Goal: Task Accomplishment & Management: Complete application form

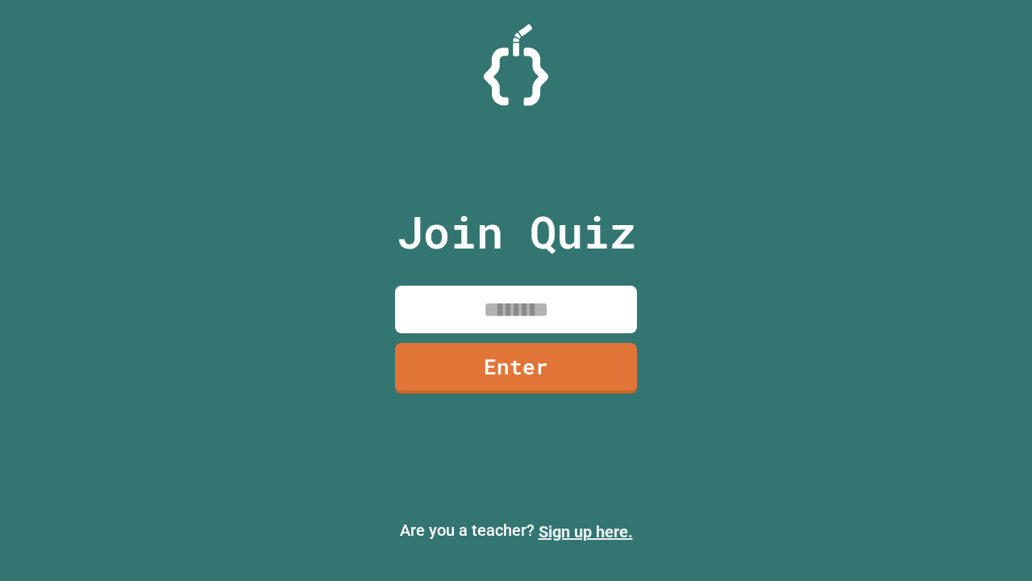
click at [586, 531] on link "Sign up here." at bounding box center [586, 531] width 94 height 19
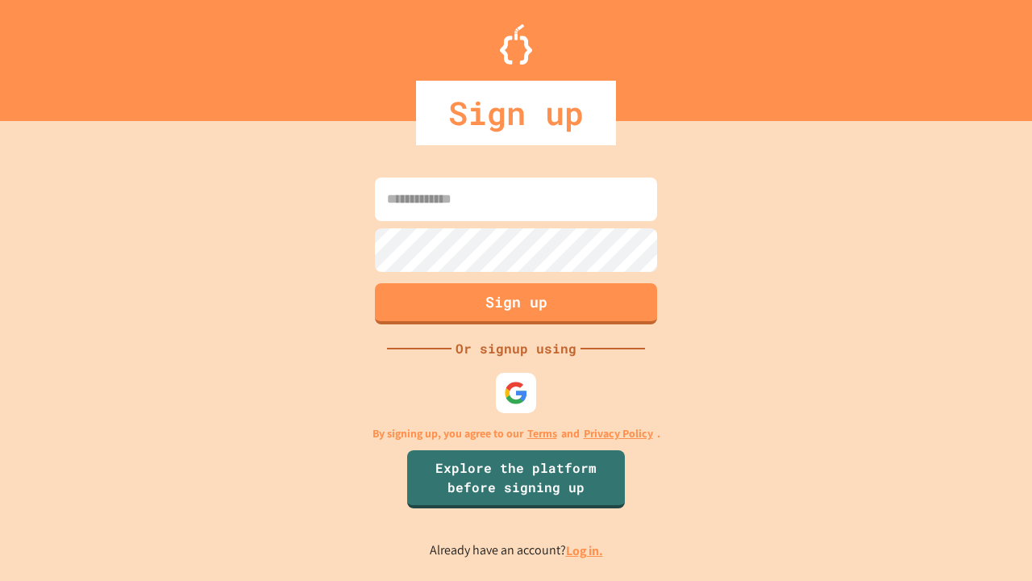
click at [586, 550] on link "Log in." at bounding box center [584, 550] width 37 height 17
